Goal: Transaction & Acquisition: Subscribe to service/newsletter

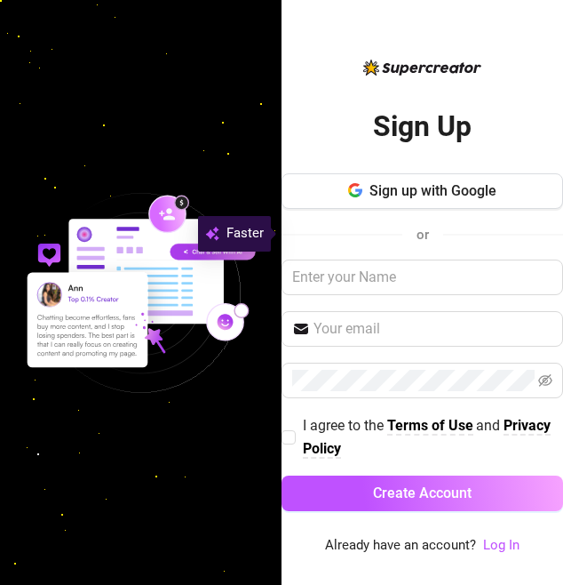
click at [486, 199] on span "Sign up with Google" at bounding box center [433, 190] width 127 height 17
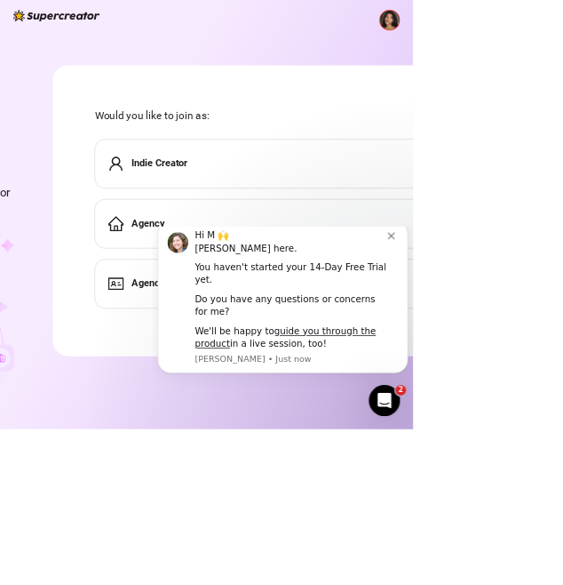
click at [477, 243] on button "Dismiss notification" at bounding box center [480, 236] width 14 height 14
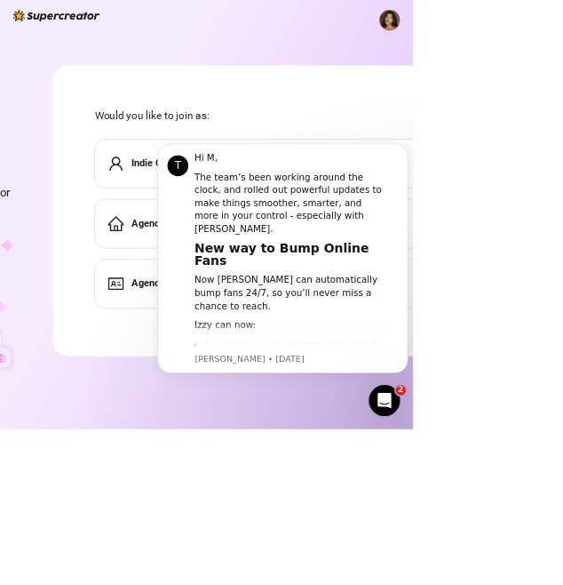
click at [477, 171] on icon "Dismiss notification" at bounding box center [478, 171] width 10 height 10
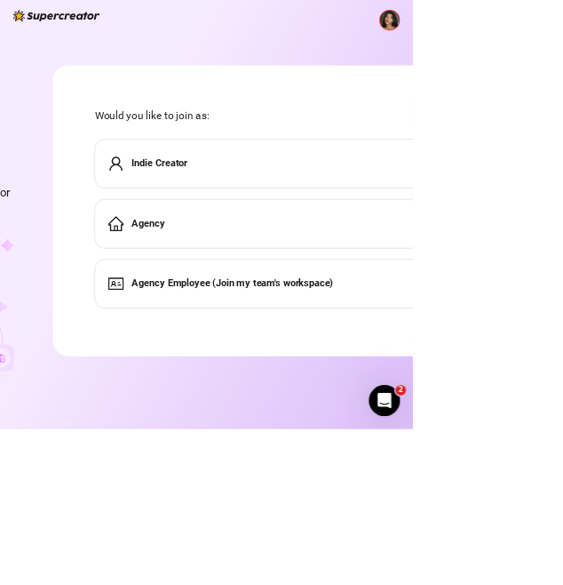
click at [562, 219] on div "Indie Creator" at bounding box center [410, 223] width 563 height 68
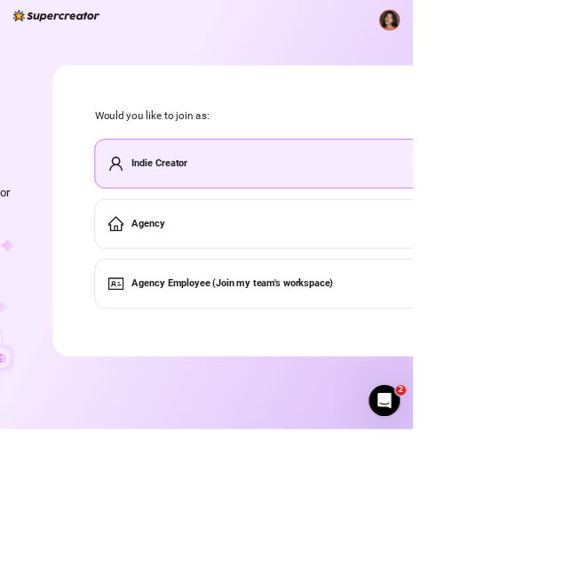
click at [562, 310] on div "Agency" at bounding box center [410, 305] width 563 height 68
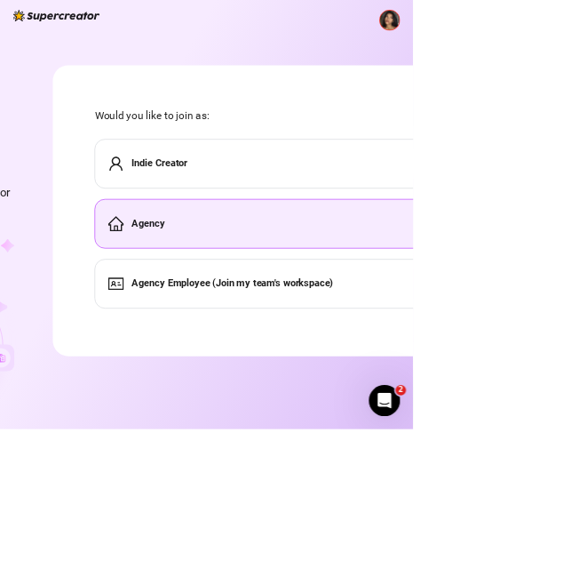
click at [562, 219] on div "Indie Creator" at bounding box center [410, 223] width 563 height 68
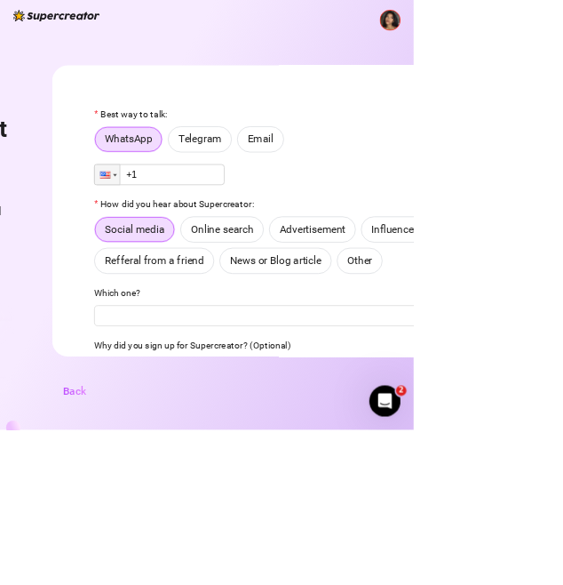
click at [131, 549] on button "Back" at bounding box center [101, 532] width 60 height 36
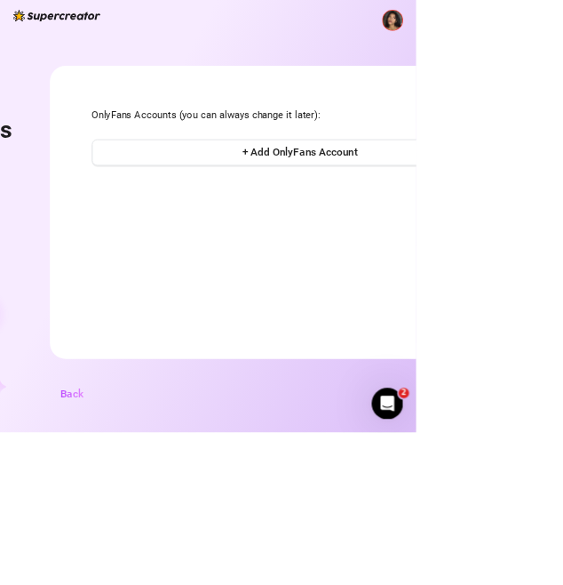
click at [89, 30] on div "Add OnlyFans accounts Connect the OnlyFans accounts you manage. OnlyFans Accoun…" at bounding box center [281, 292] width 563 height 585
click at [97, 45] on div "Add OnlyFans accounts Connect the OnlyFans accounts you manage. OnlyFans Accoun…" at bounding box center [281, 292] width 563 height 585
